Goal: Navigation & Orientation: Find specific page/section

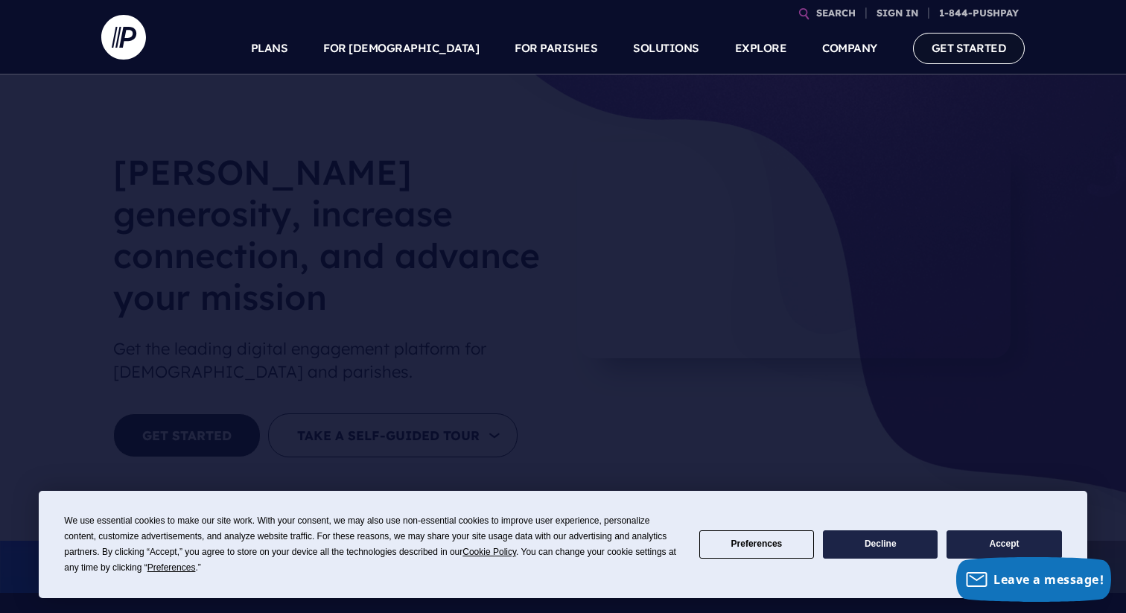
click at [991, 56] on link "GET STARTED" at bounding box center [969, 48] width 112 height 31
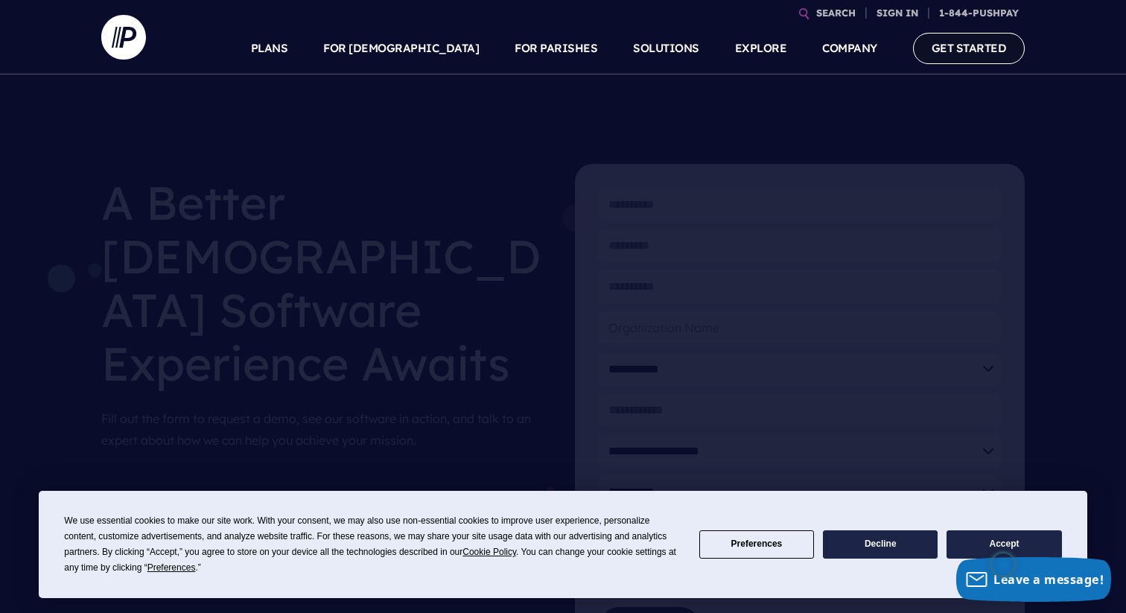
click at [973, 45] on link "GET STARTED" at bounding box center [969, 48] width 112 height 31
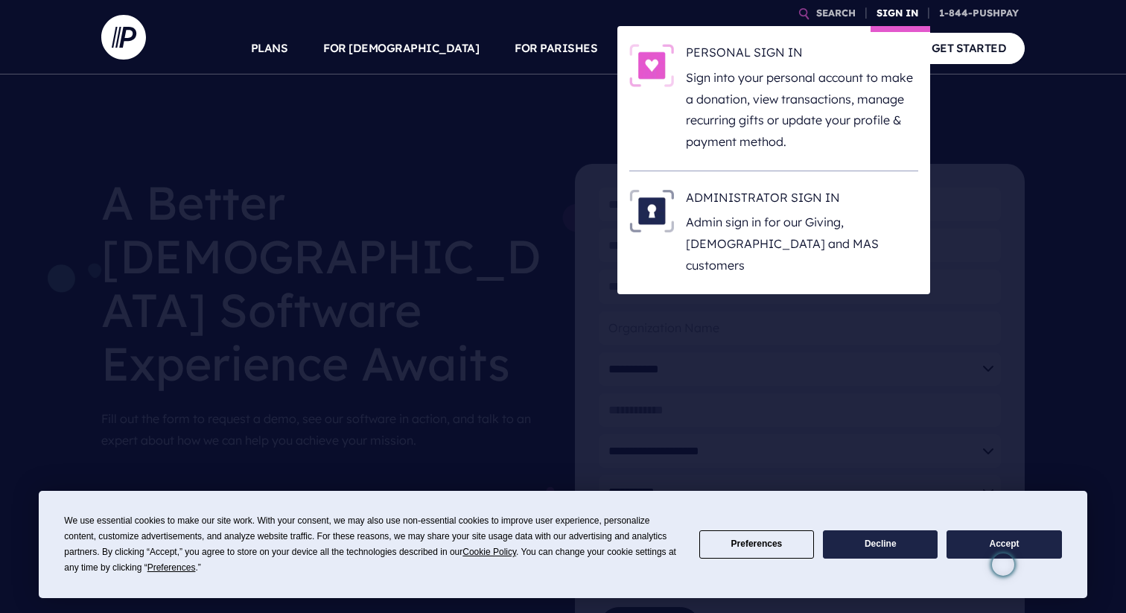
click at [894, 13] on link "SIGN IN" at bounding box center [898, 13] width 54 height 26
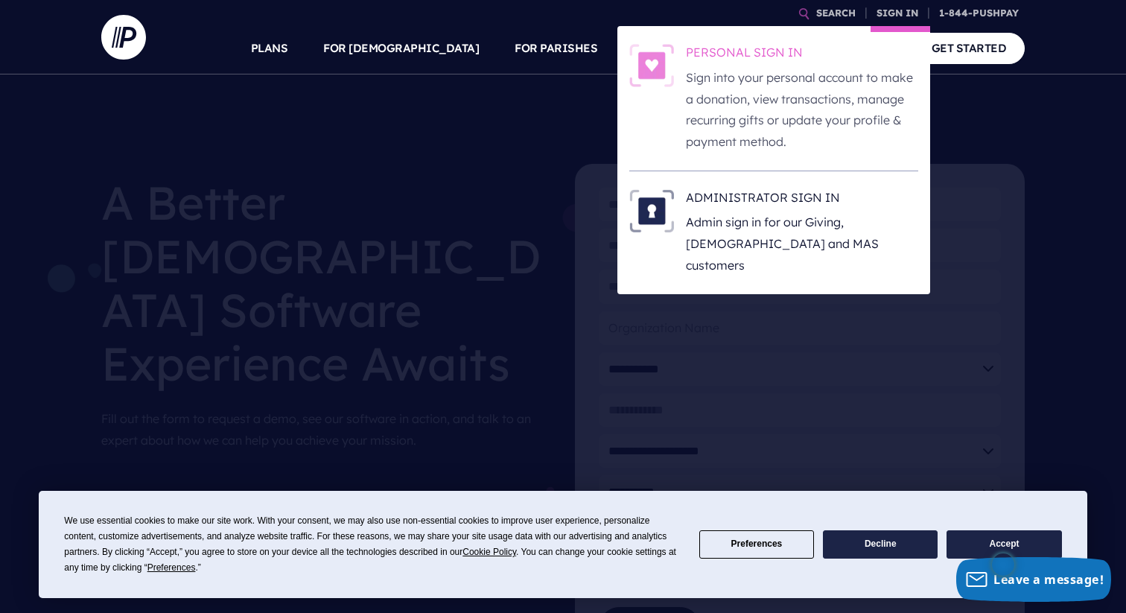
click at [807, 89] on p "Sign into your personal account to make a donation, view transactions, manage r…" at bounding box center [802, 110] width 232 height 86
